Goal: Information Seeking & Learning: Learn about a topic

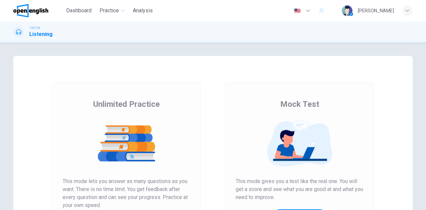
scroll to position [112, 0]
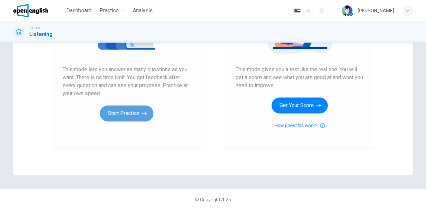
click at [140, 109] on button "Start Practice" at bounding box center [127, 114] width 54 height 16
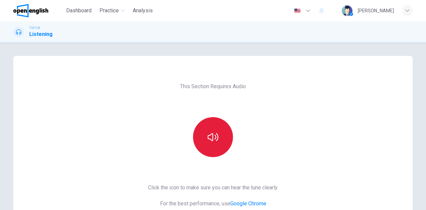
click at [210, 133] on icon "button" at bounding box center [213, 137] width 11 height 11
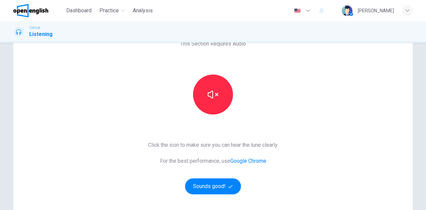
scroll to position [67, 0]
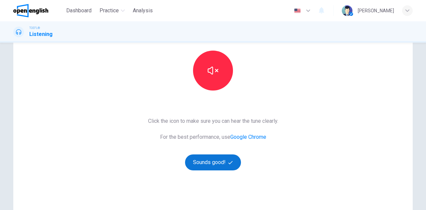
click at [220, 155] on button "Sounds good!" at bounding box center [213, 163] width 56 height 16
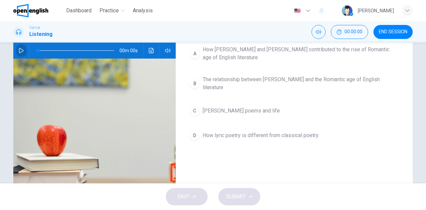
click at [19, 49] on icon "button" at bounding box center [21, 50] width 5 height 5
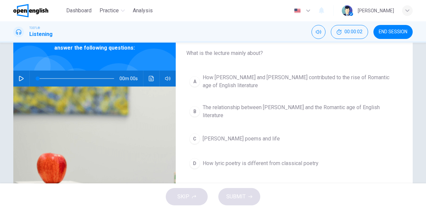
scroll to position [0, 0]
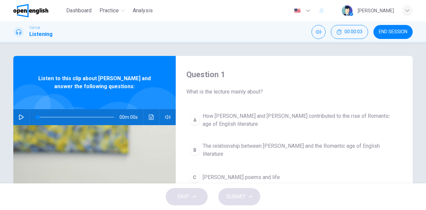
click at [21, 117] on icon "button" at bounding box center [21, 117] width 5 height 5
type input "*"
type input "***"
type input "*"
type input "***"
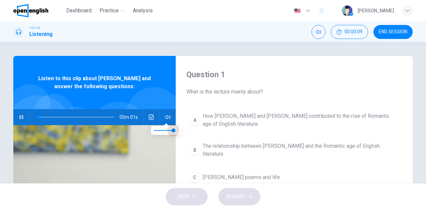
type input "*"
type input "***"
drag, startPoint x: 179, startPoint y: 130, endPoint x: 171, endPoint y: 127, distance: 7.9
click at [171, 129] on span at bounding box center [171, 131] width 4 height 4
type input "*"
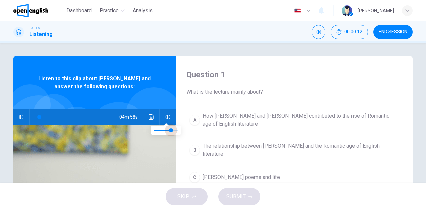
type input "***"
type input "*"
type input "***"
drag, startPoint x: 172, startPoint y: 130, endPoint x: 175, endPoint y: 129, distance: 3.4
click at [175, 129] on span at bounding box center [176, 131] width 4 height 4
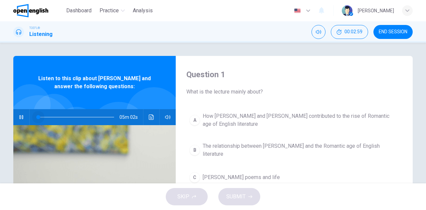
click at [38, 115] on span at bounding box center [76, 117] width 77 height 9
drag, startPoint x: 49, startPoint y: 118, endPoint x: 35, endPoint y: 114, distance: 13.9
click at [36, 115] on span at bounding box center [38, 117] width 4 height 4
drag, startPoint x: 53, startPoint y: 117, endPoint x: 23, endPoint y: 112, distance: 30.1
click at [23, 112] on div "05m 05s" at bounding box center [94, 117] width 163 height 16
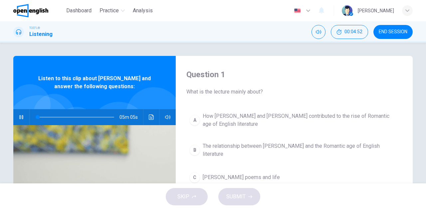
click at [149, 117] on icon "Click to see the audio transcription" at bounding box center [151, 117] width 5 height 5
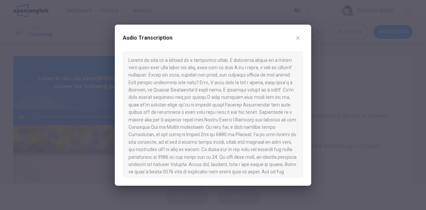
scroll to position [5, 0]
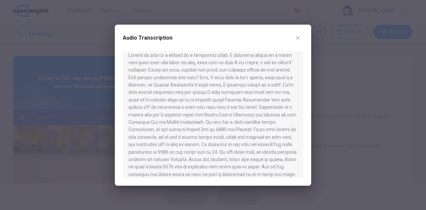
drag, startPoint x: 82, startPoint y: 91, endPoint x: 52, endPoint y: 104, distance: 32.5
click at [81, 91] on div at bounding box center [213, 105] width 426 height 210
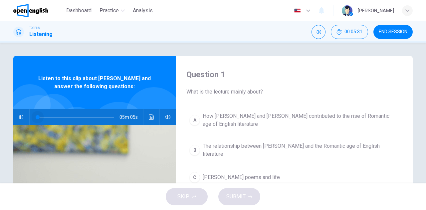
drag, startPoint x: 36, startPoint y: 115, endPoint x: 25, endPoint y: 113, distance: 10.8
click at [25, 113] on div "05m 05s" at bounding box center [94, 117] width 163 height 16
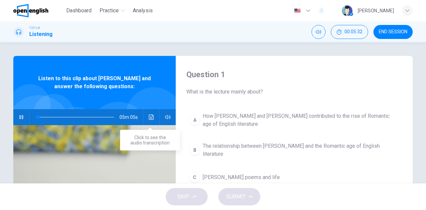
click at [150, 116] on icon "Click to see the audio transcription" at bounding box center [151, 117] width 5 height 5
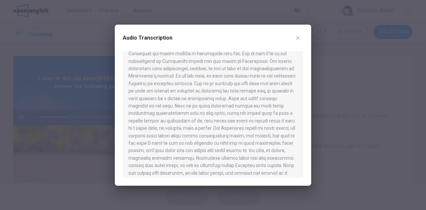
scroll to position [162, 0]
click at [20, 118] on div at bounding box center [213, 105] width 426 height 210
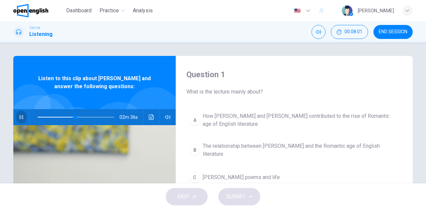
click at [16, 120] on button "button" at bounding box center [21, 117] width 11 height 16
click at [38, 116] on span at bounding box center [76, 117] width 77 height 9
click at [16, 115] on button "button" at bounding box center [21, 117] width 11 height 16
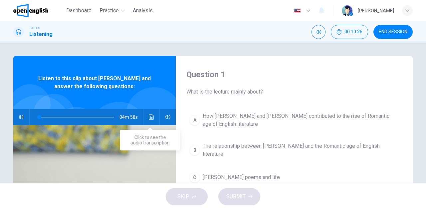
click at [151, 116] on icon "Click to see the audio transcription" at bounding box center [151, 117] width 5 height 5
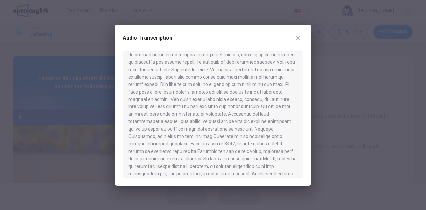
scroll to position [302, 0]
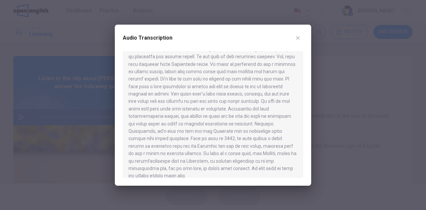
click at [60, 102] on div at bounding box center [213, 105] width 426 height 210
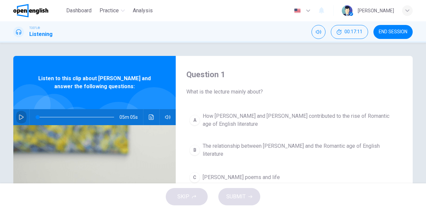
click at [20, 116] on icon "button" at bounding box center [21, 117] width 5 height 5
type input "*"
type input "***"
type input "*"
type input "***"
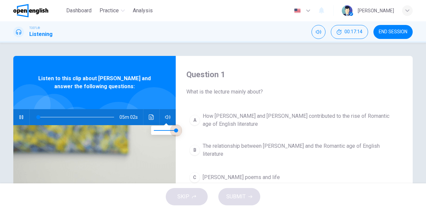
type input "*"
type input "***"
drag, startPoint x: 175, startPoint y: 131, endPoint x: 168, endPoint y: 130, distance: 7.4
click at [168, 130] on span at bounding box center [169, 131] width 4 height 4
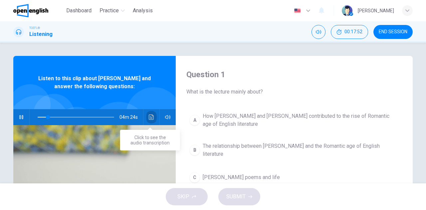
click at [152, 117] on icon "Click to see the audio transcription" at bounding box center [151, 117] width 5 height 5
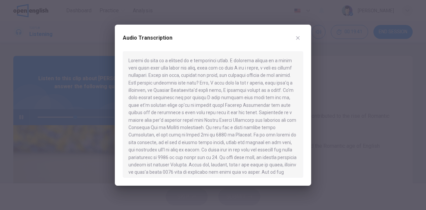
scroll to position [7, 0]
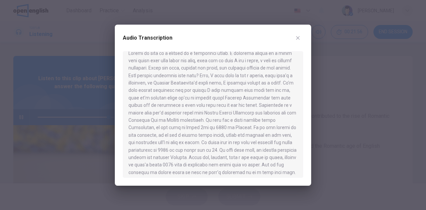
type input "**"
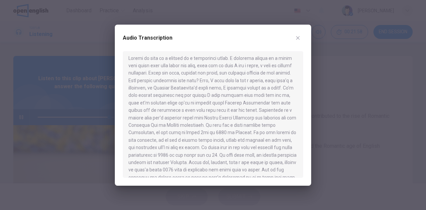
scroll to position [0, 0]
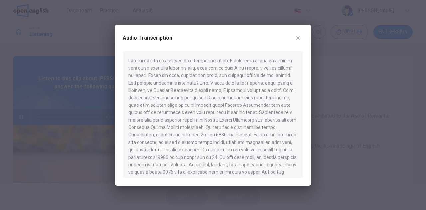
click at [62, 100] on div at bounding box center [213, 105] width 426 height 210
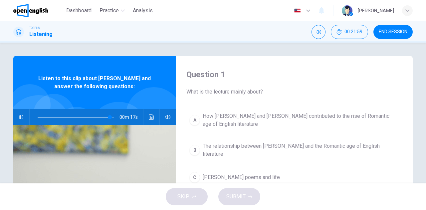
click at [38, 117] on span at bounding box center [76, 117] width 77 height 9
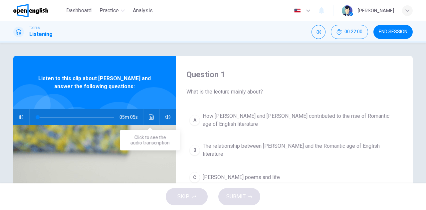
click at [151, 116] on icon "Click to see the audio transcription" at bounding box center [151, 117] width 5 height 5
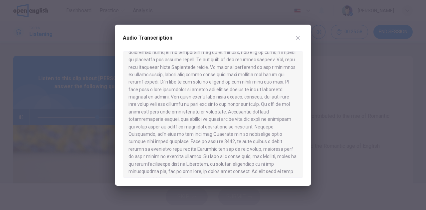
scroll to position [302, 0]
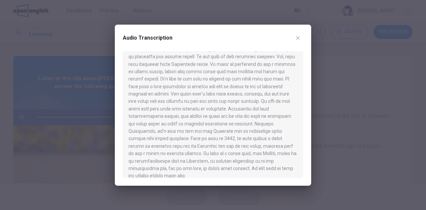
type input "*"
